Goal: Task Accomplishment & Management: Use online tool/utility

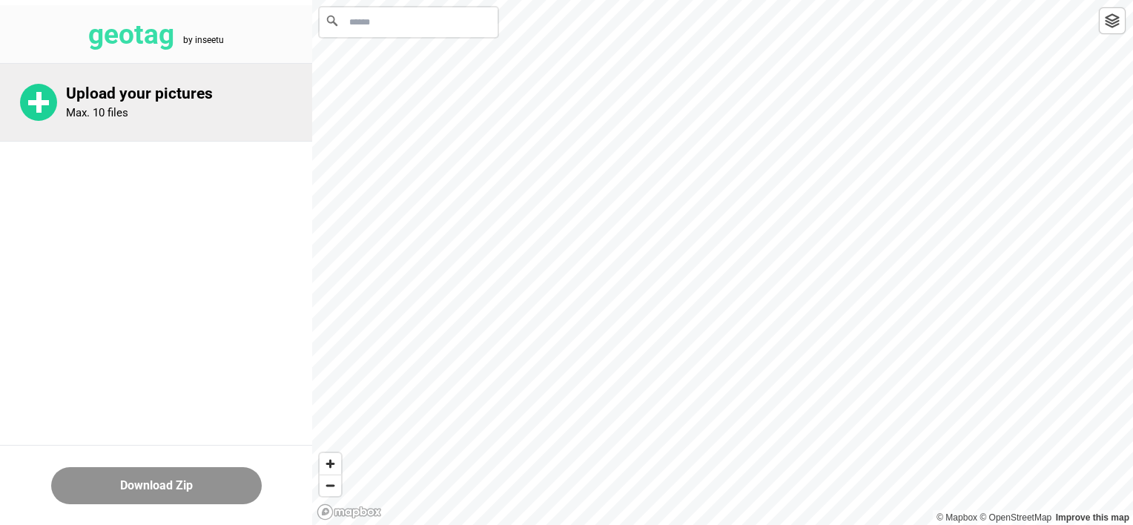
click at [128, 108] on p "Max. 10 files" at bounding box center [97, 112] width 62 height 13
click at [133, 99] on p "Upload your pictures" at bounding box center [189, 94] width 246 height 19
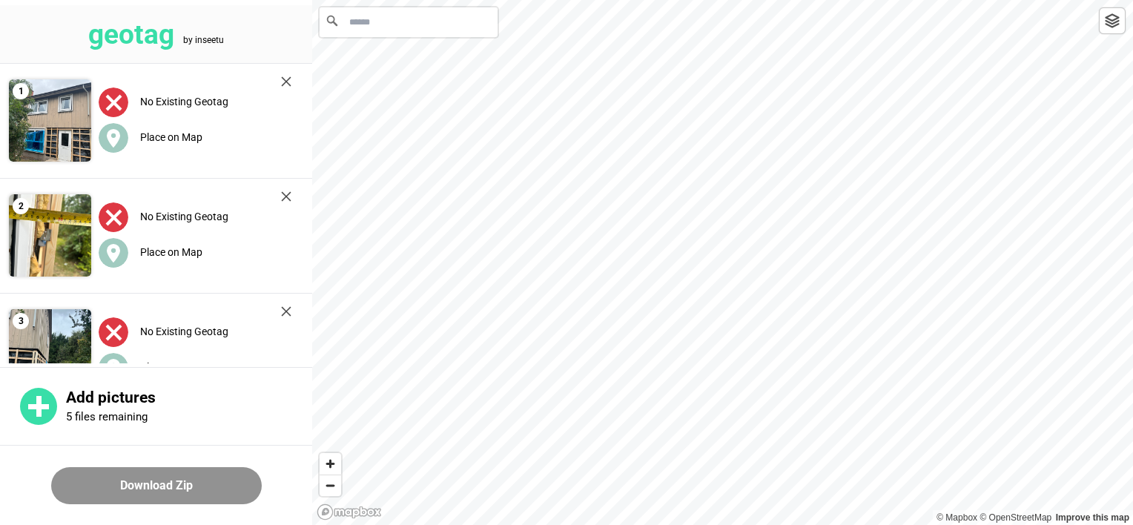
click at [414, 30] on input "Search" at bounding box center [409, 22] width 178 height 30
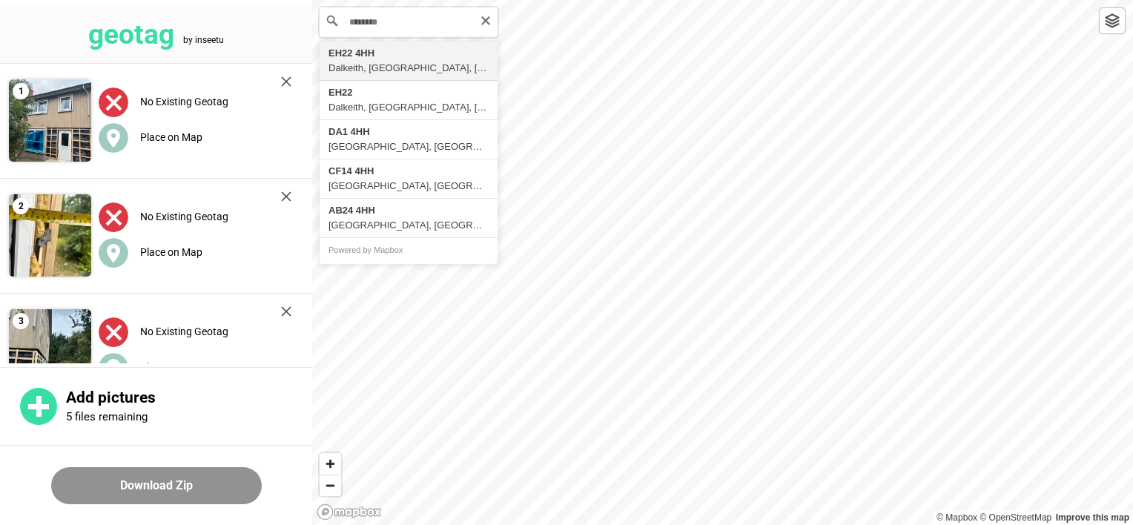
click at [331, 22] on icon at bounding box center [332, 21] width 10 height 10
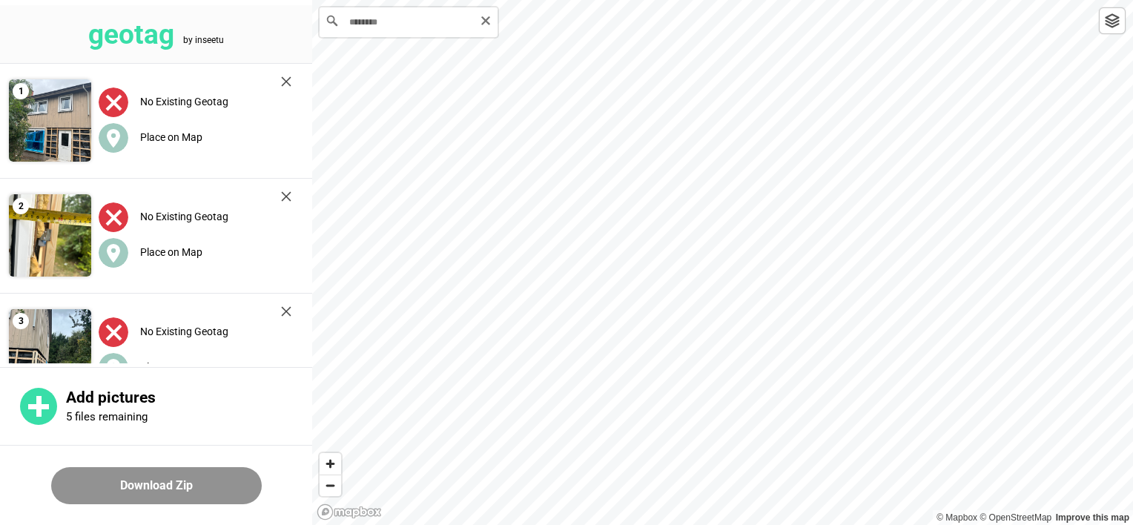
click at [330, 21] on icon at bounding box center [332, 20] width 15 height 15
click at [333, 21] on icon at bounding box center [332, 21] width 10 height 10
drag, startPoint x: 333, startPoint y: 21, endPoint x: 264, endPoint y: 16, distance: 69.1
click at [264, 16] on header "geotag by inseetu" at bounding box center [156, 34] width 312 height 59
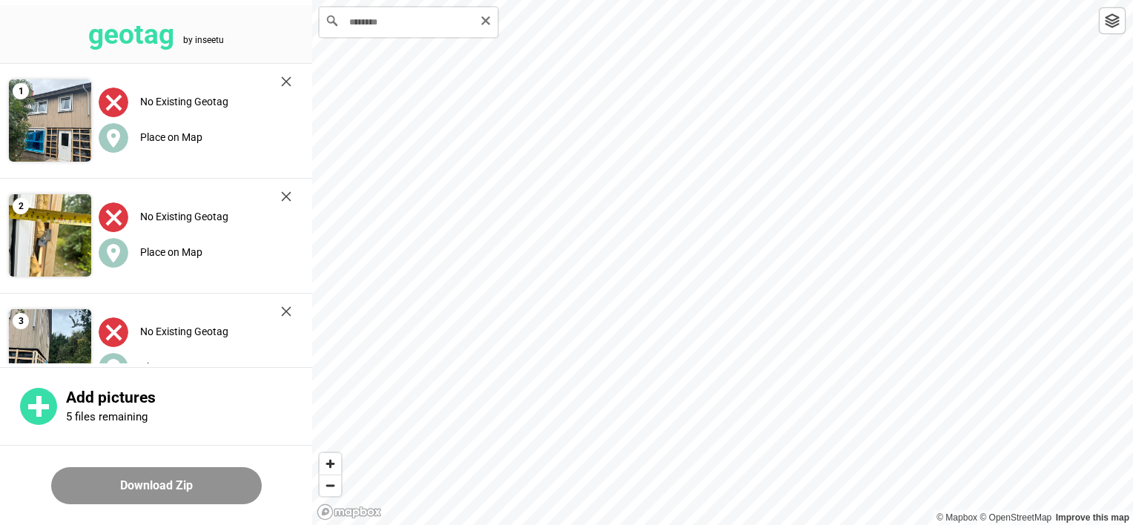
click at [331, 20] on icon at bounding box center [332, 20] width 15 height 15
click at [357, 21] on input "********" at bounding box center [409, 22] width 178 height 30
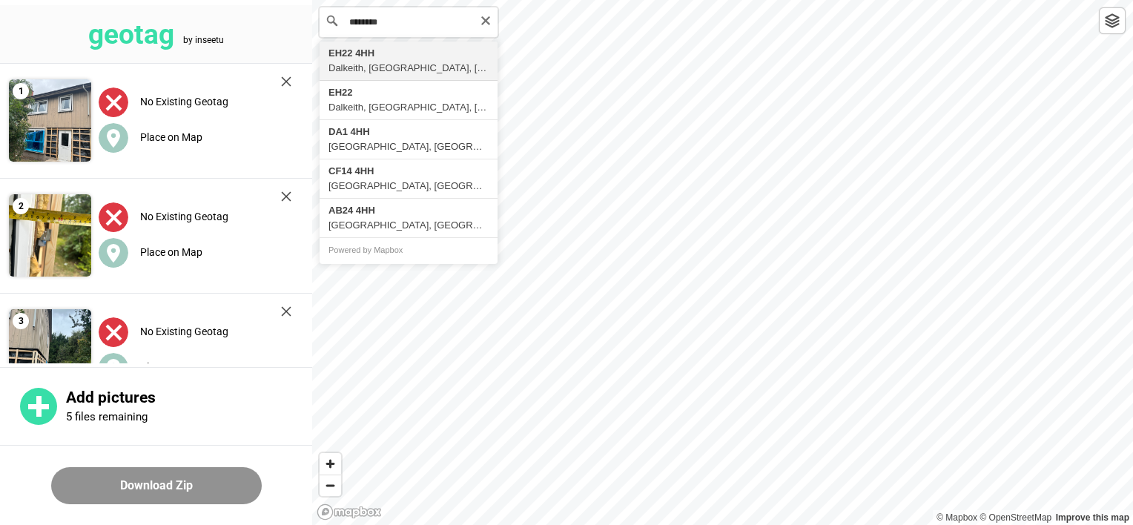
click at [377, 21] on input "********" at bounding box center [409, 22] width 178 height 30
drag, startPoint x: 377, startPoint y: 21, endPoint x: 393, endPoint y: 21, distance: 16.3
click at [393, 21] on input "********" at bounding box center [409, 22] width 178 height 30
type input "*******"
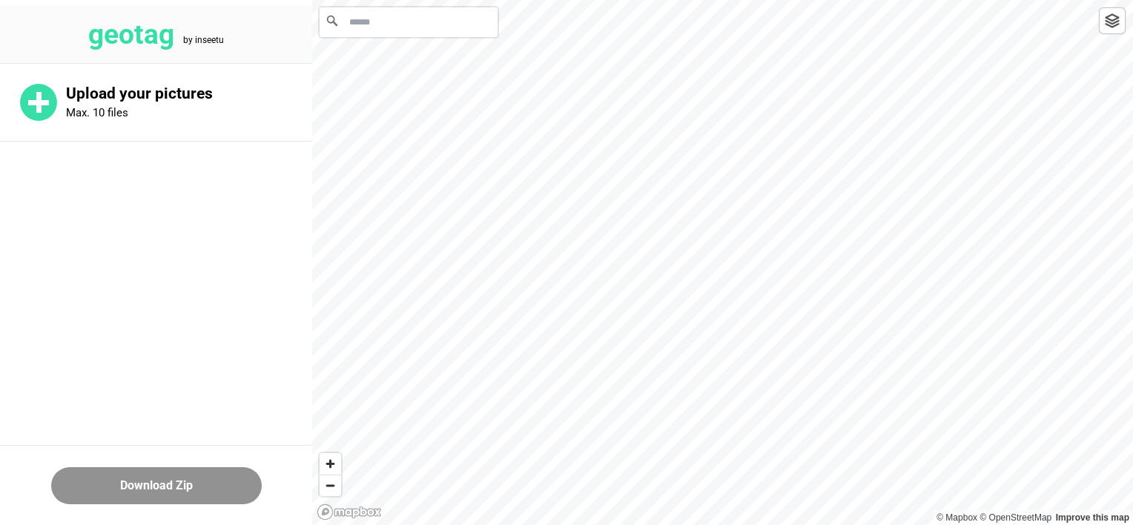
click at [344, 24] on input "Search" at bounding box center [409, 22] width 178 height 30
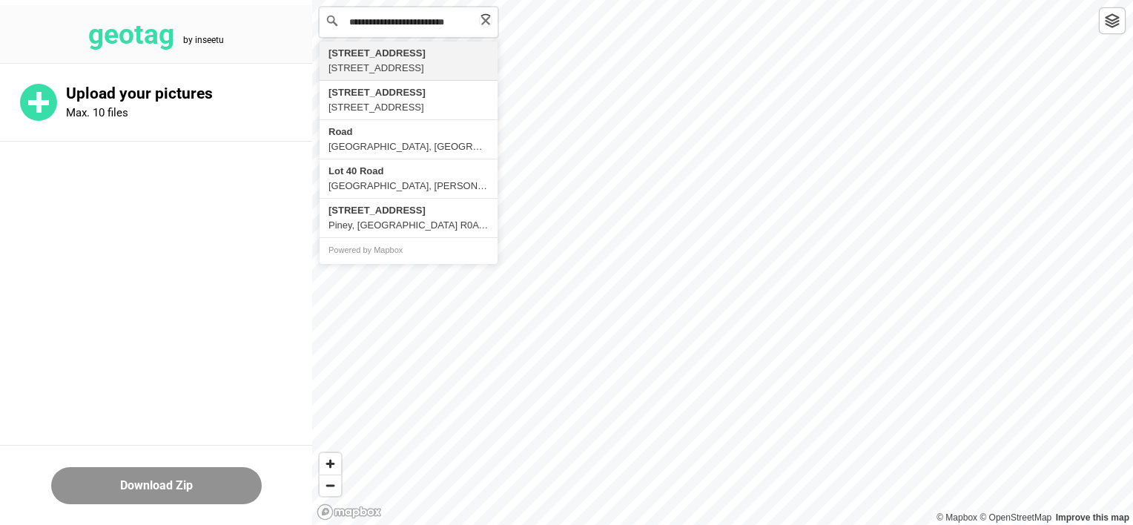
scroll to position [0, 1]
type input "**********"
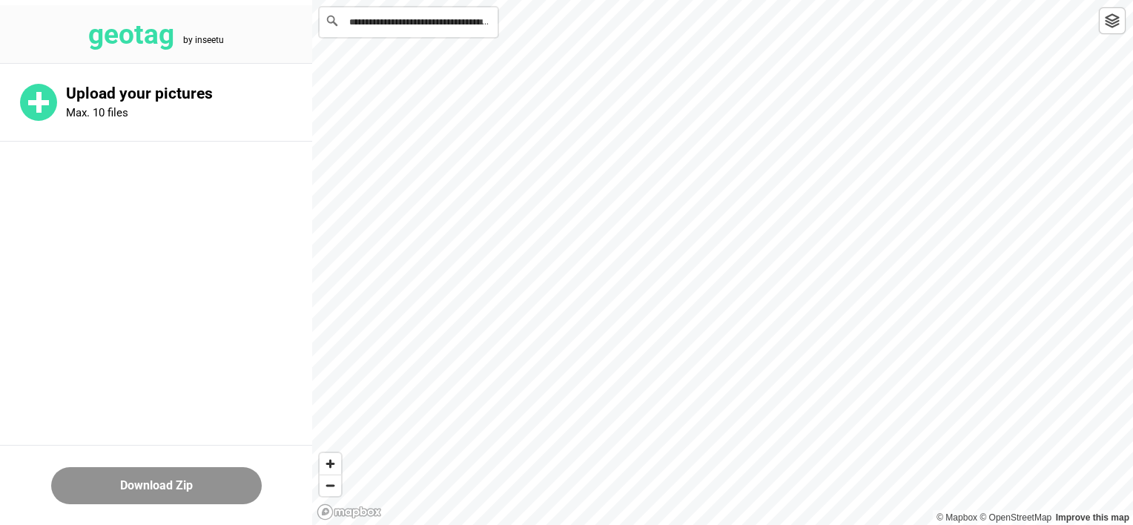
scroll to position [0, 0]
click at [334, 466] on span "Zoom in" at bounding box center [331, 464] width 22 height 22
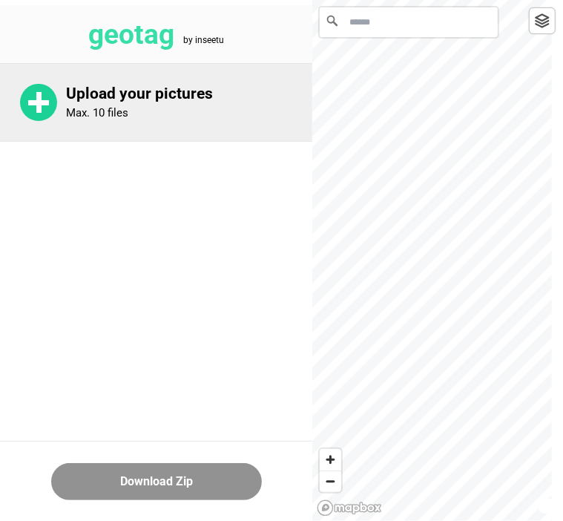
click at [39, 99] on rect at bounding box center [38, 102] width 5 height 21
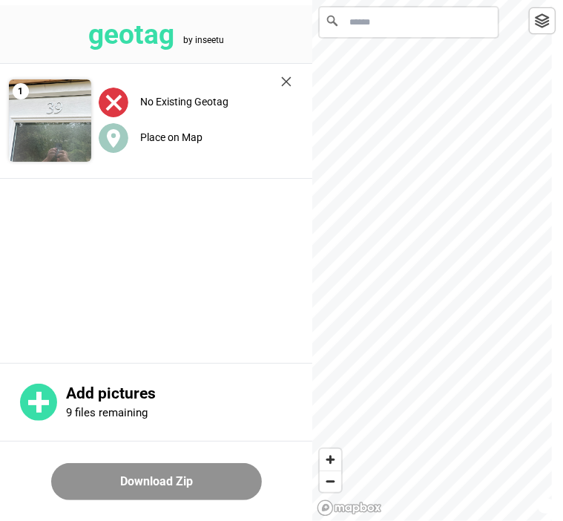
click at [359, 30] on input "Search" at bounding box center [409, 22] width 178 height 30
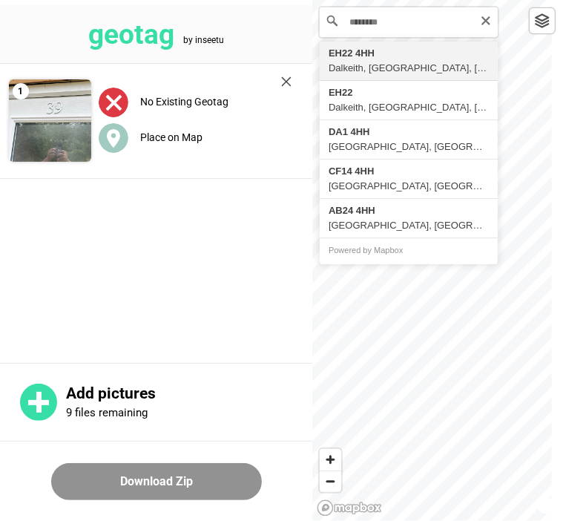
type input "**********"
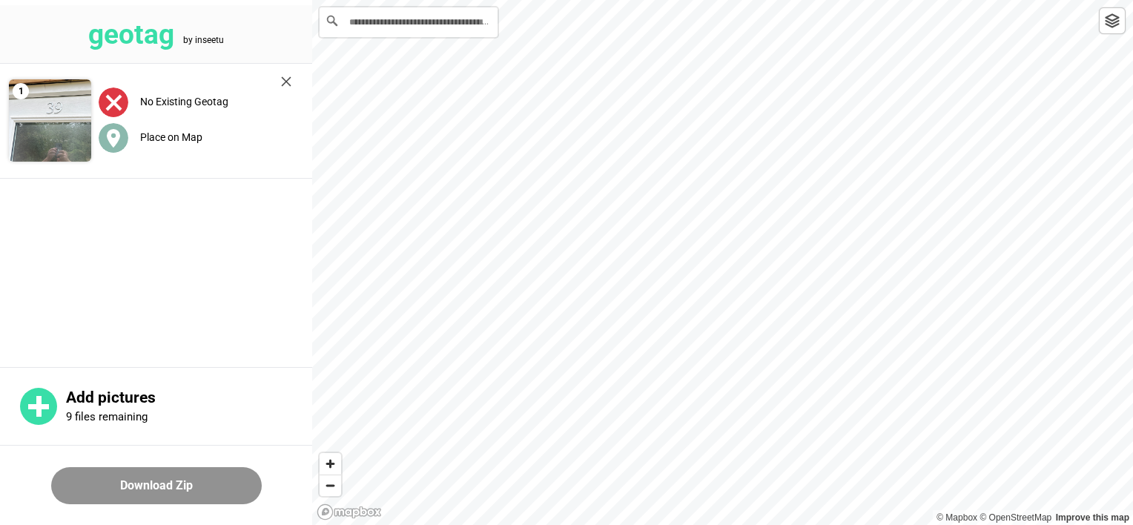
click at [186, 138] on label "Place on Map" at bounding box center [171, 137] width 62 height 12
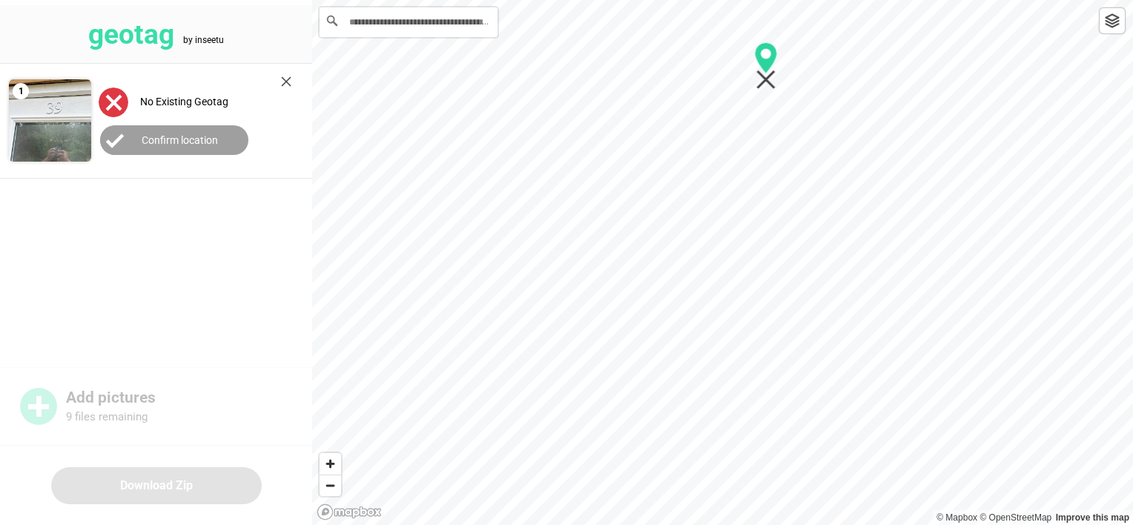
drag, startPoint x: 721, startPoint y: 258, endPoint x: 764, endPoint y: 61, distance: 201.9
click at [562, 62] on icon "Map marker" at bounding box center [766, 57] width 22 height 31
click at [196, 136] on label "Confirm location" at bounding box center [180, 140] width 76 height 12
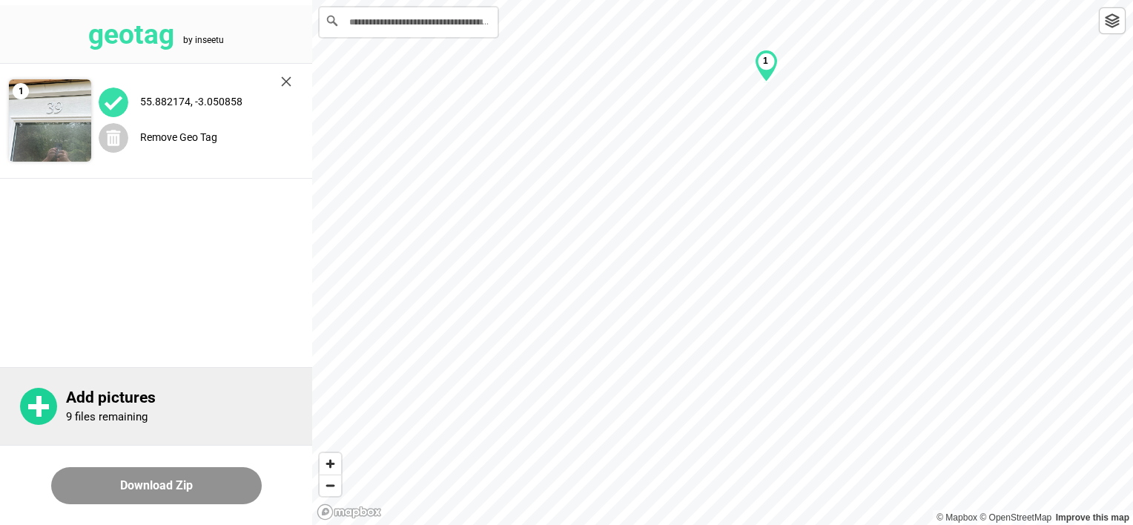
click at [105, 400] on p "Add pictures" at bounding box center [189, 398] width 246 height 19
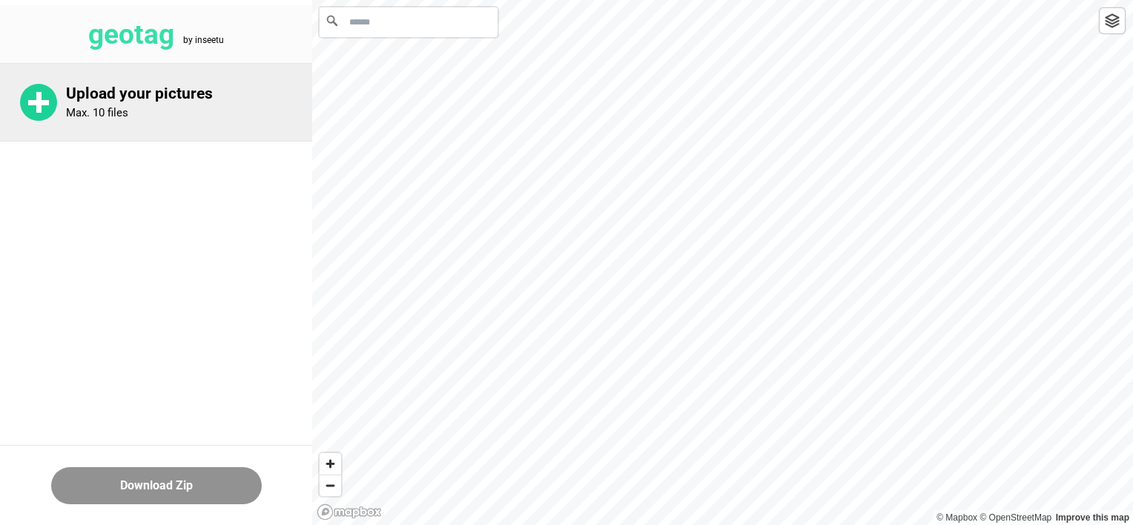
click at [142, 101] on p "Upload your pictures" at bounding box center [189, 94] width 246 height 19
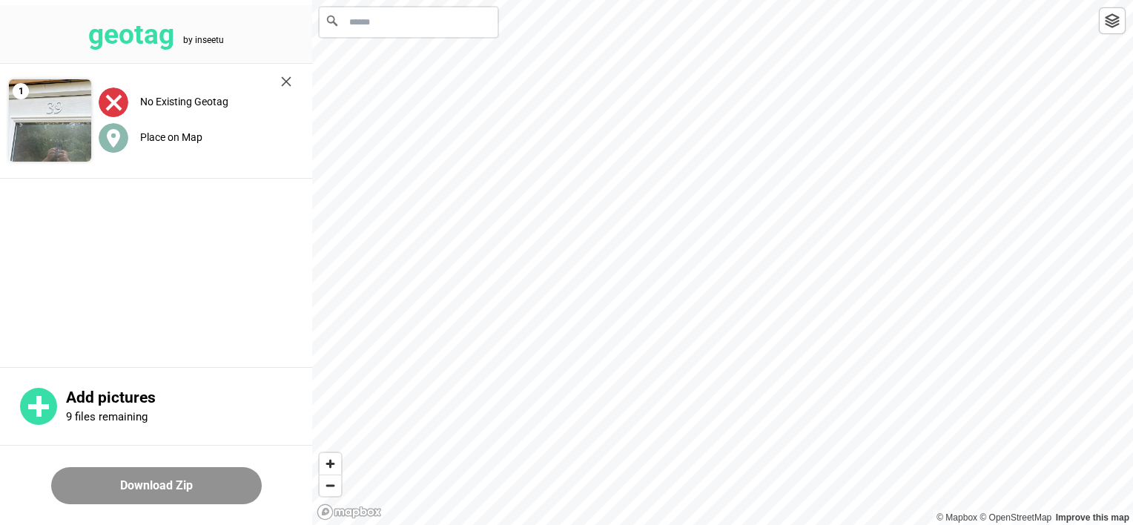
click at [186, 136] on label "Place on Map" at bounding box center [171, 137] width 62 height 12
click at [357, 20] on input "Search" at bounding box center [409, 22] width 178 height 30
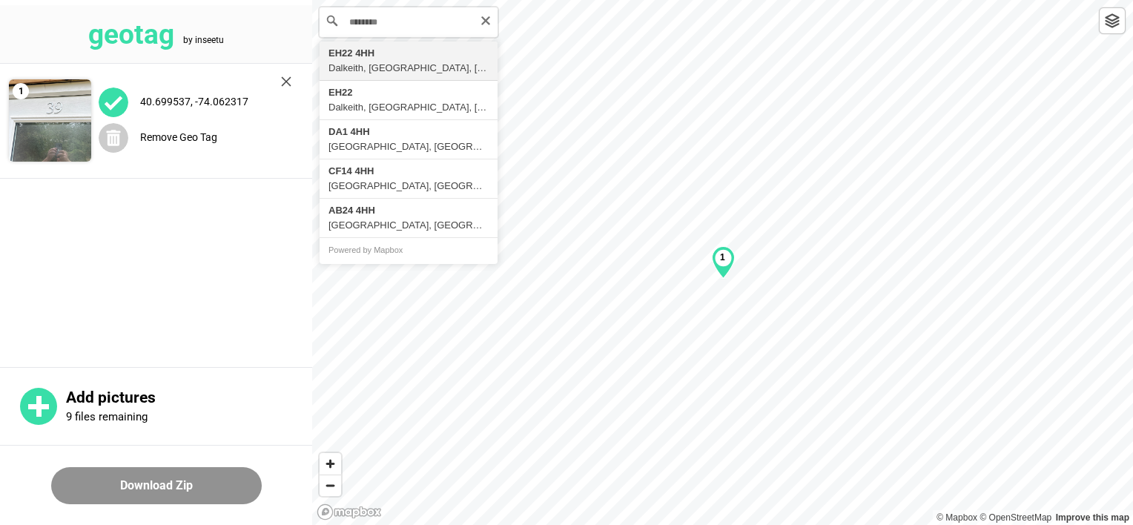
type input "**********"
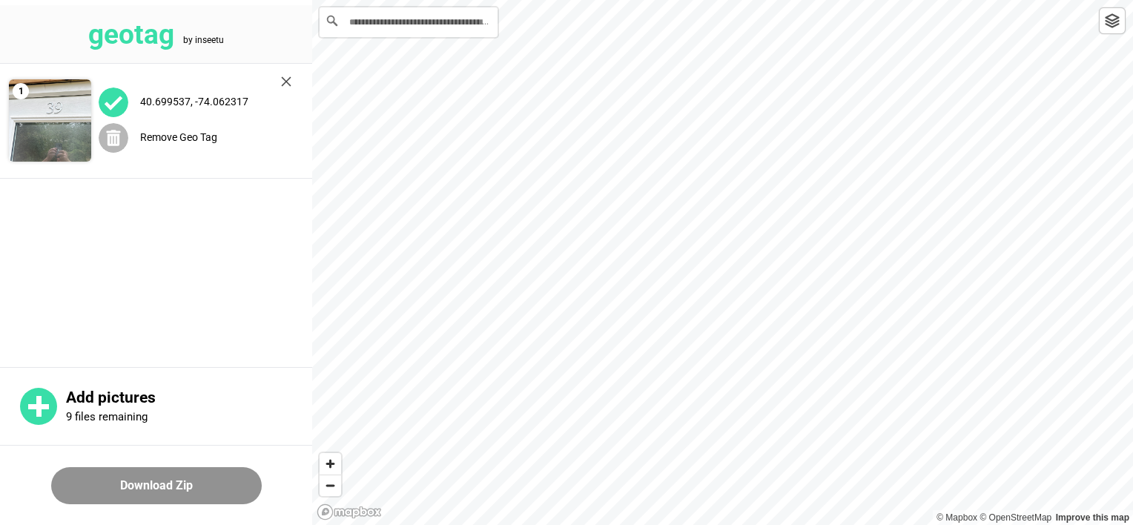
click at [189, 137] on label "Remove Geo Tag" at bounding box center [178, 137] width 77 height 12
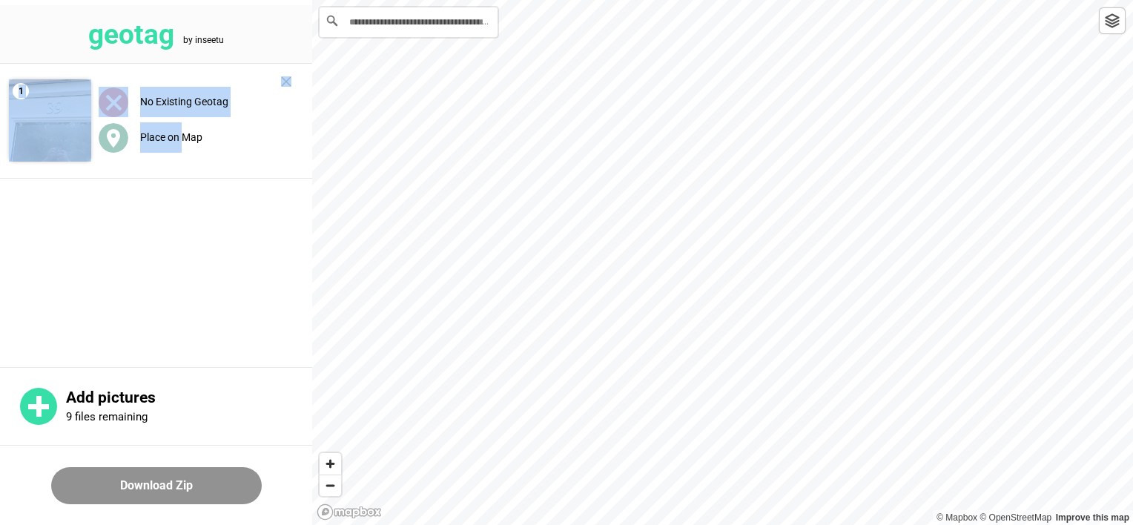
drag, startPoint x: 184, startPoint y: 138, endPoint x: 70, endPoint y: 160, distance: 116.3
click at [70, 160] on div "1 No Existing Geotag Place on Map" at bounding box center [156, 121] width 312 height 115
drag, startPoint x: 70, startPoint y: 160, endPoint x: 145, endPoint y: 202, distance: 86.6
click at [145, 202] on main "1 No Existing Geotag Place on Map" at bounding box center [156, 214] width 312 height 300
click at [113, 134] on circle at bounding box center [114, 138] width 30 height 30
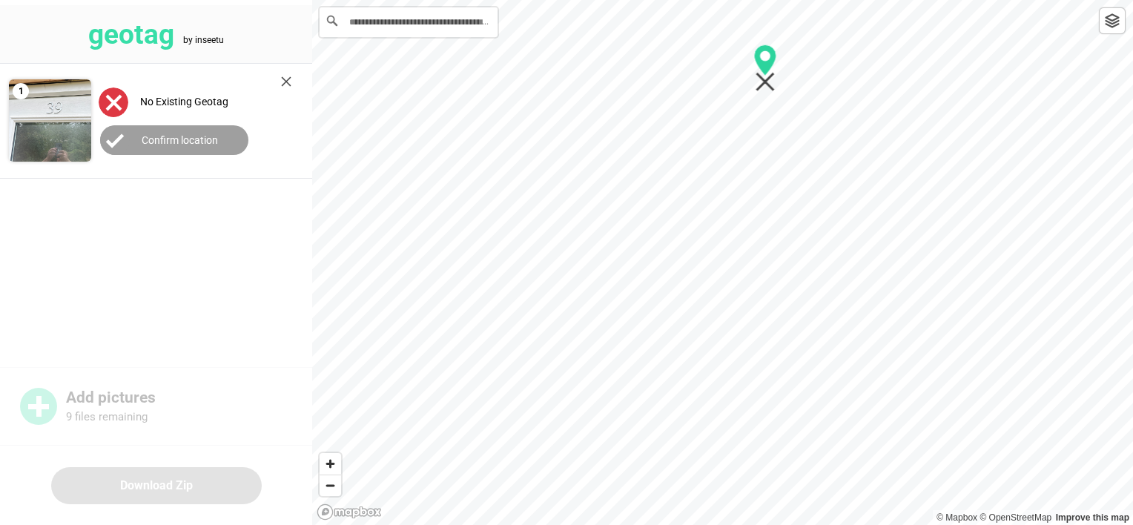
drag, startPoint x: 724, startPoint y: 258, endPoint x: 766, endPoint y: 64, distance: 198.8
click at [766, 64] on icon "Map marker" at bounding box center [765, 59] width 22 height 31
click at [203, 140] on label "Confirm location" at bounding box center [180, 140] width 76 height 12
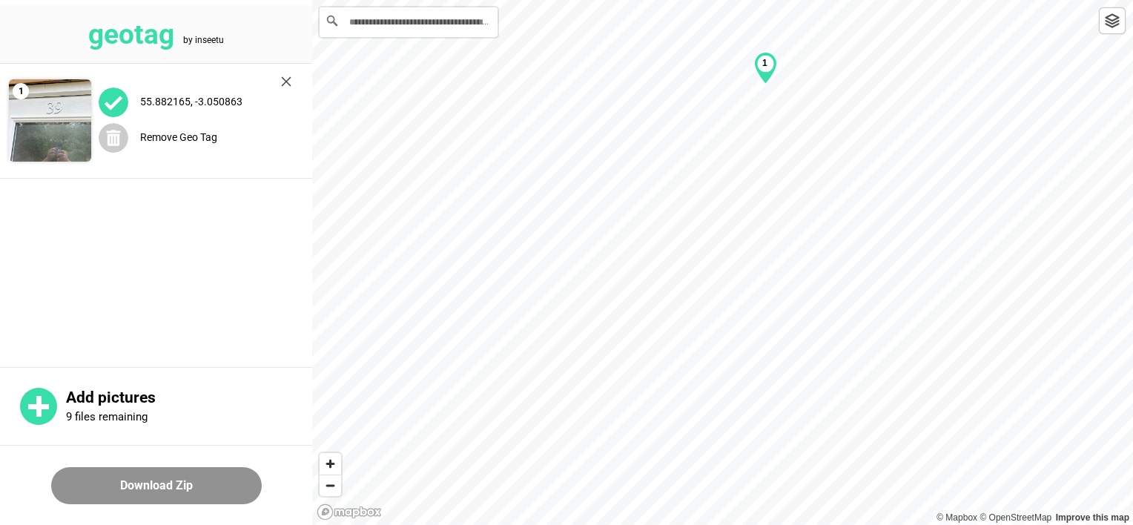
click at [155, 483] on button "Download Zip" at bounding box center [156, 485] width 211 height 37
click at [156, 483] on button "Download Zip" at bounding box center [156, 485] width 211 height 37
